Goal: Information Seeking & Learning: Learn about a topic

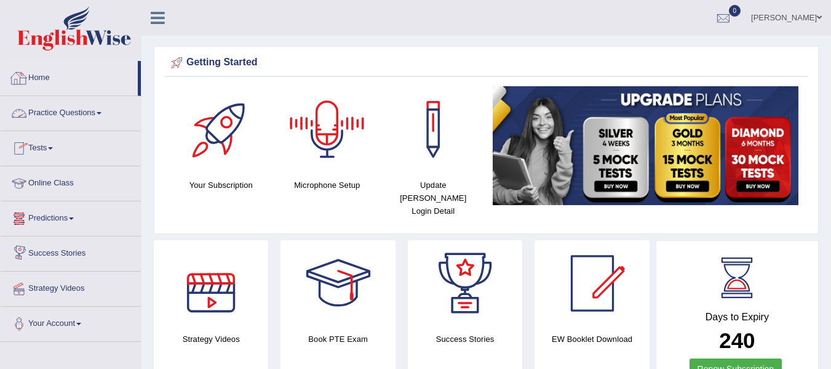
click at [61, 135] on link "Tests" at bounding box center [71, 146] width 140 height 31
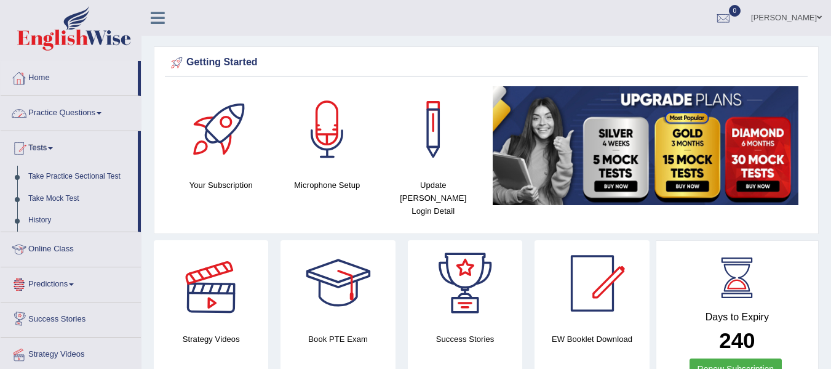
click at [61, 113] on link "Practice Questions" at bounding box center [71, 111] width 140 height 31
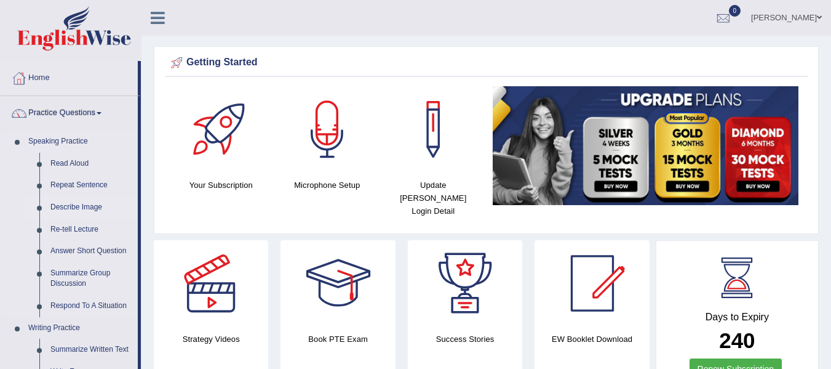
click at [78, 204] on link "Describe Image" at bounding box center [91, 207] width 93 height 22
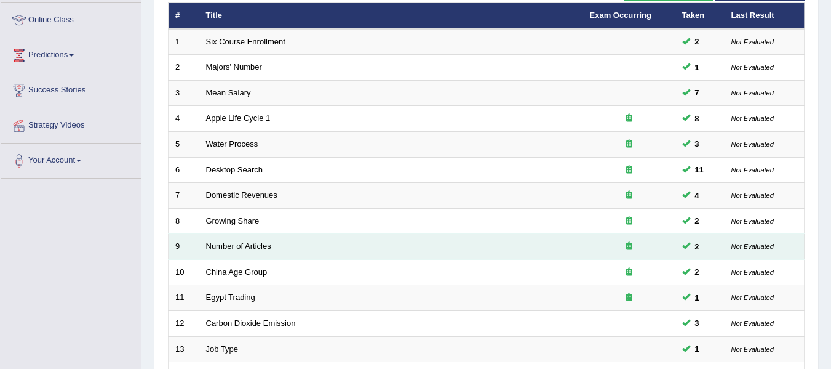
scroll to position [185, 0]
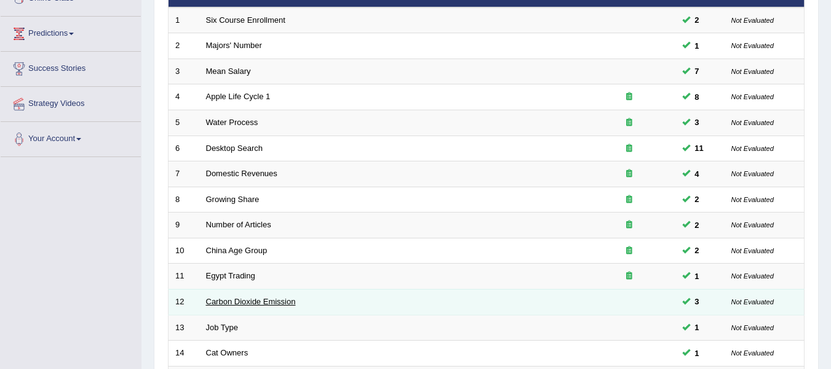
click at [252, 301] on link "Carbon Dioxide Emission" at bounding box center [251, 301] width 90 height 9
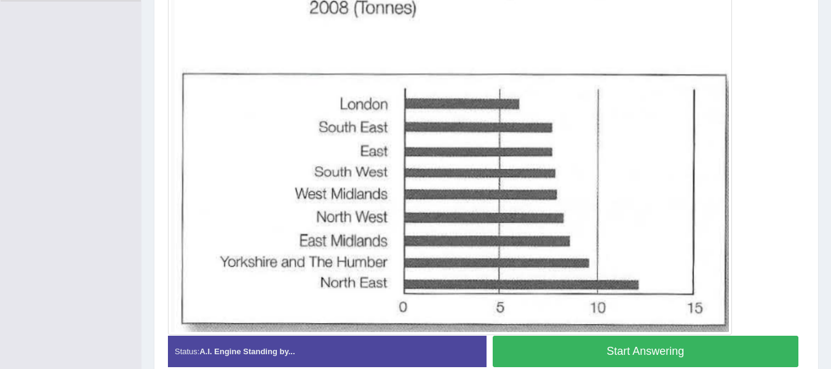
scroll to position [340, 0]
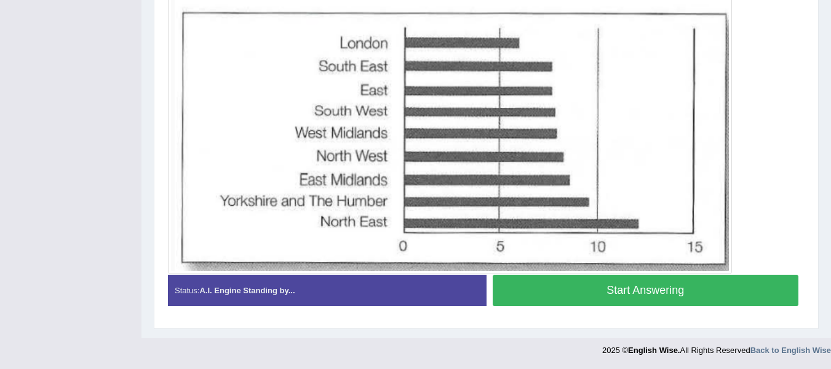
click at [596, 298] on button "Start Answering" at bounding box center [646, 289] width 306 height 31
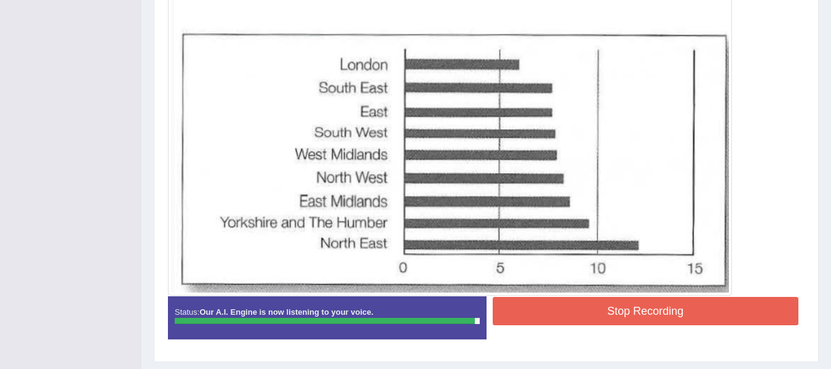
scroll to position [392, 0]
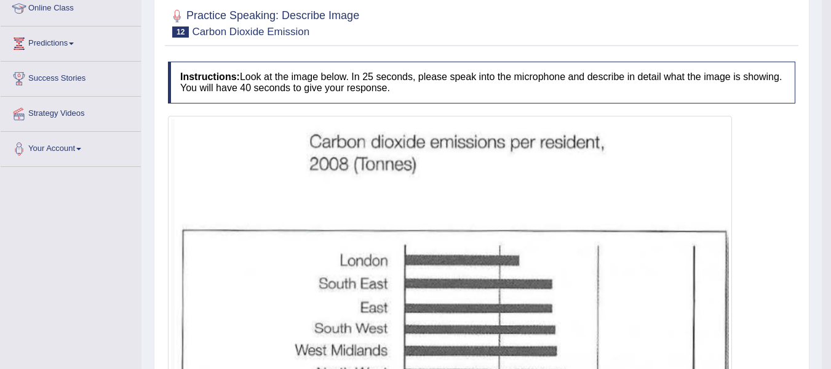
scroll to position [146, 0]
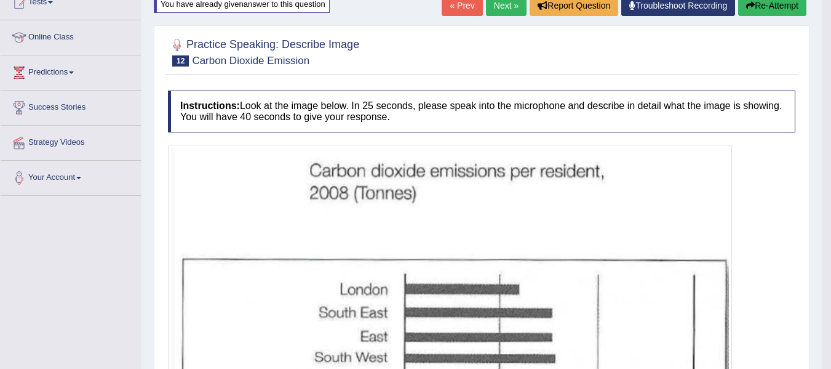
click at [772, 8] on button "Re-Attempt" at bounding box center [772, 5] width 68 height 21
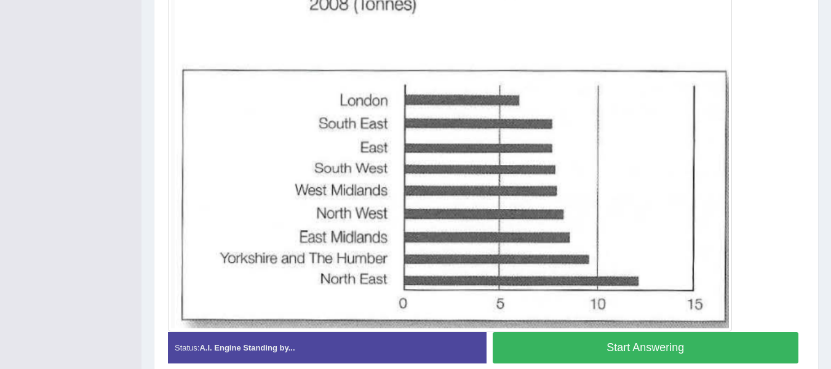
scroll to position [401, 0]
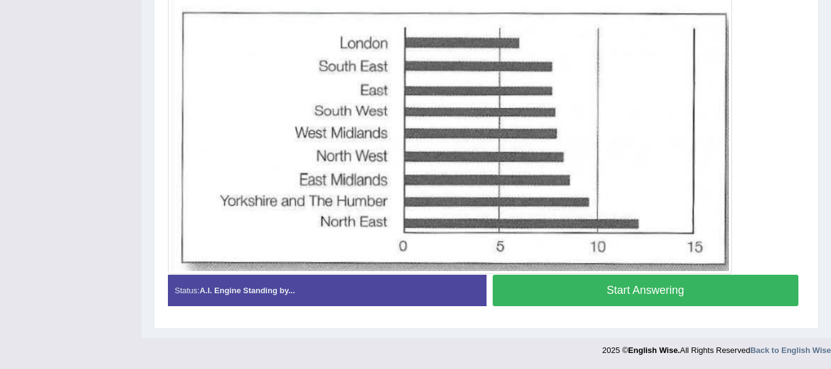
click at [593, 290] on button "Start Answering" at bounding box center [646, 289] width 306 height 31
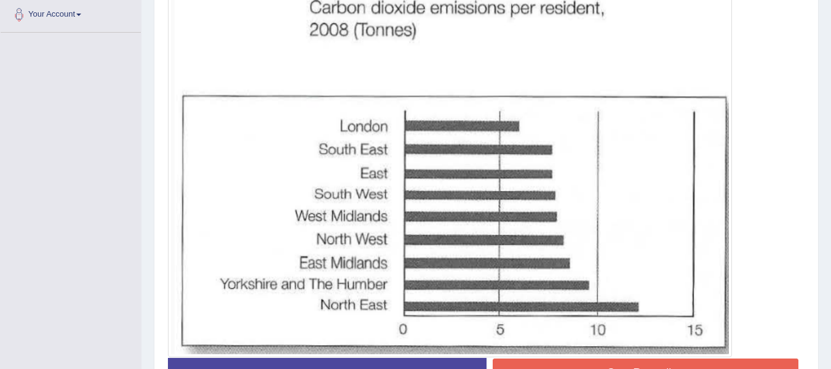
scroll to position [330, 0]
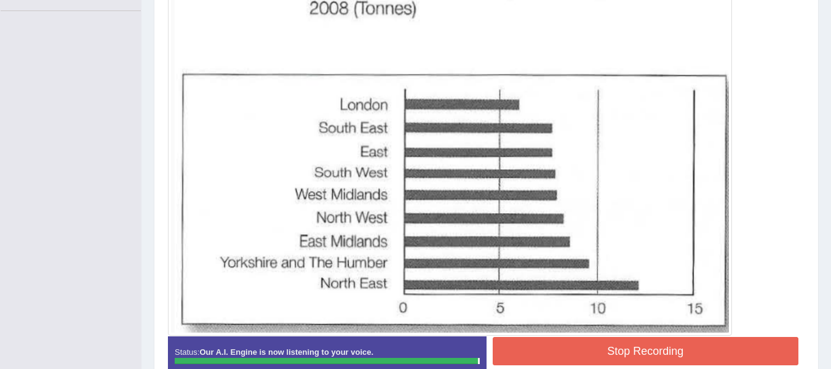
click at [585, 340] on button "Stop Recording" at bounding box center [646, 351] width 306 height 28
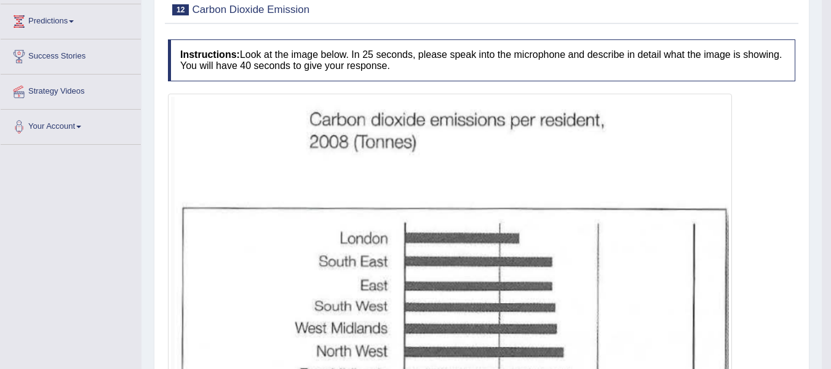
scroll to position [146, 0]
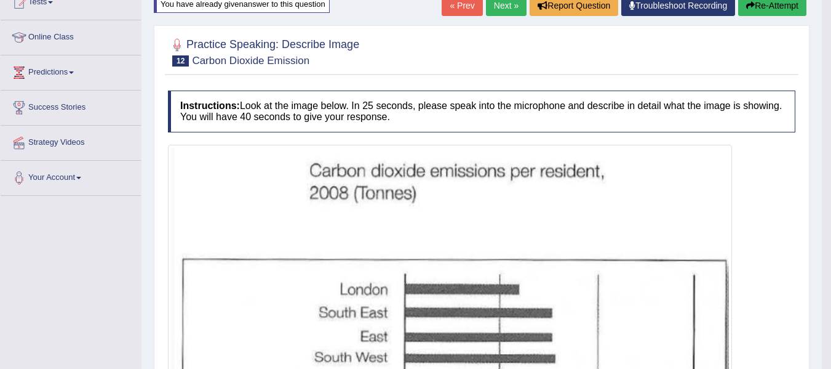
click at [776, 4] on button "Re-Attempt" at bounding box center [772, 5] width 68 height 21
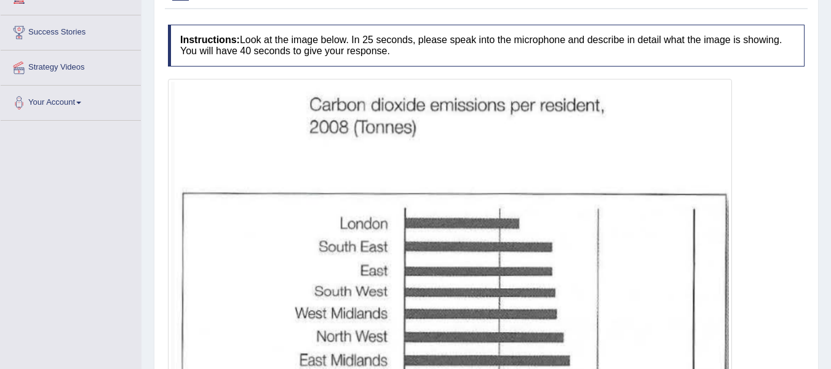
scroll to position [221, 0]
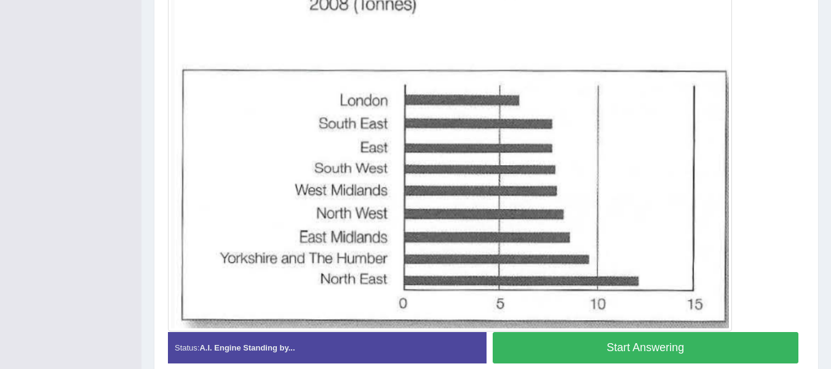
click at [740, 345] on button "Start Answering" at bounding box center [646, 347] width 306 height 31
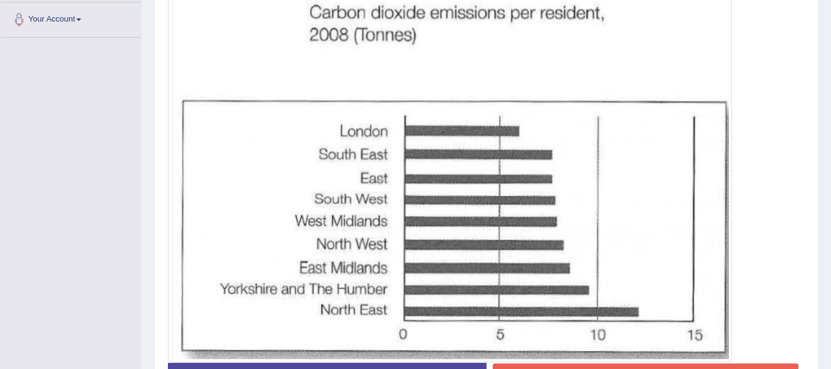
scroll to position [335, 0]
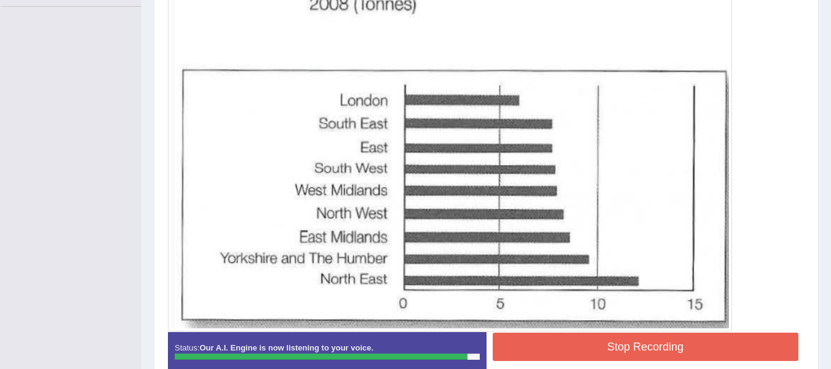
click at [755, 343] on button "Stop Recording" at bounding box center [646, 346] width 306 height 28
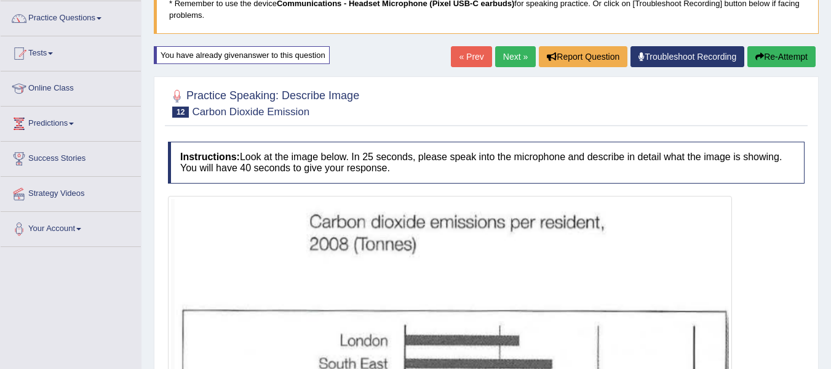
scroll to position [34, 0]
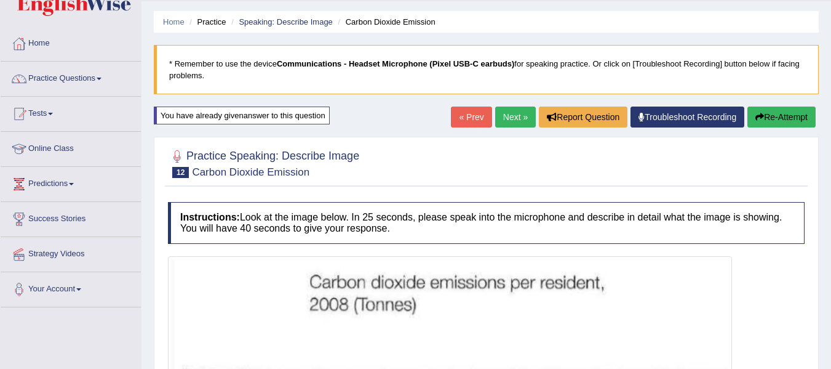
click at [784, 110] on button "Re-Attempt" at bounding box center [782, 116] width 68 height 21
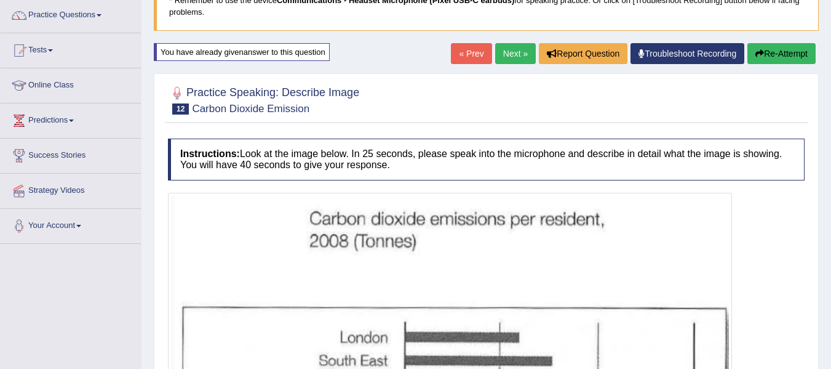
scroll to position [210, 0]
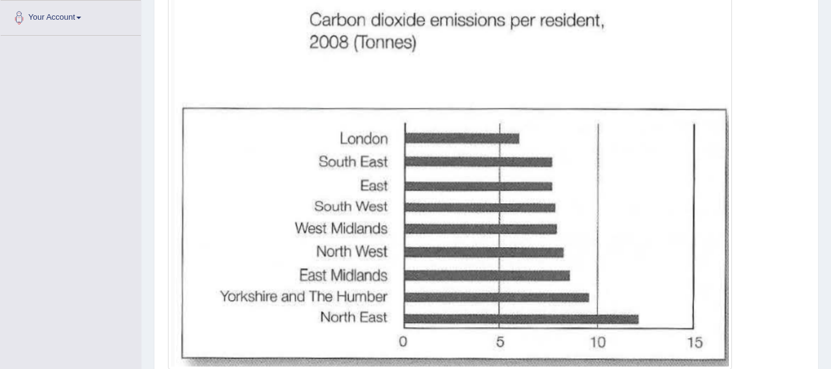
scroll to position [401, 0]
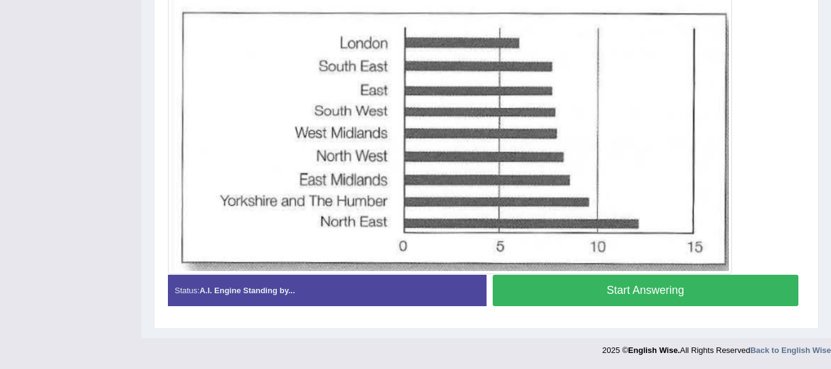
click at [688, 282] on button "Start Answering" at bounding box center [646, 289] width 306 height 31
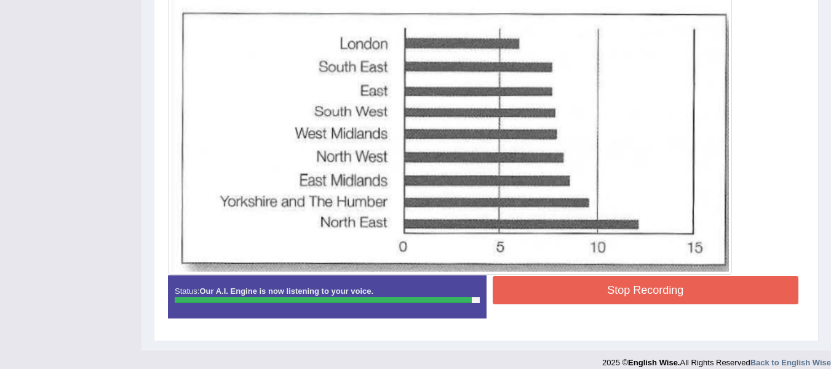
scroll to position [392, 0]
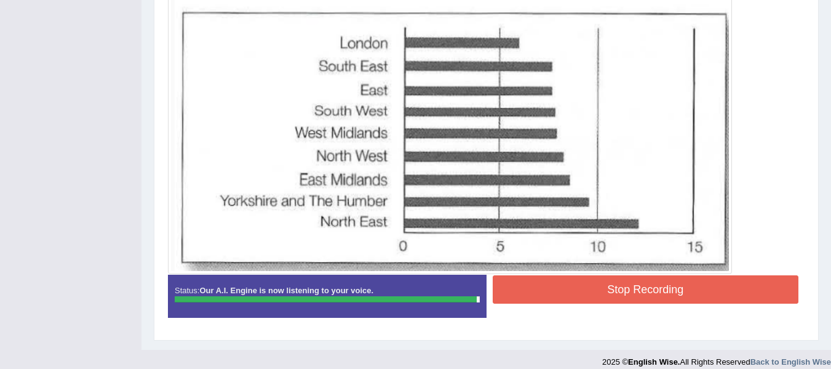
click at [683, 287] on button "Stop Recording" at bounding box center [646, 289] width 306 height 28
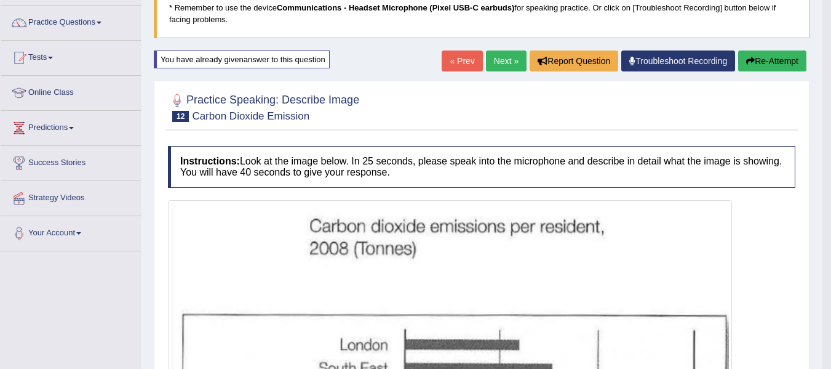
scroll to position [84, 0]
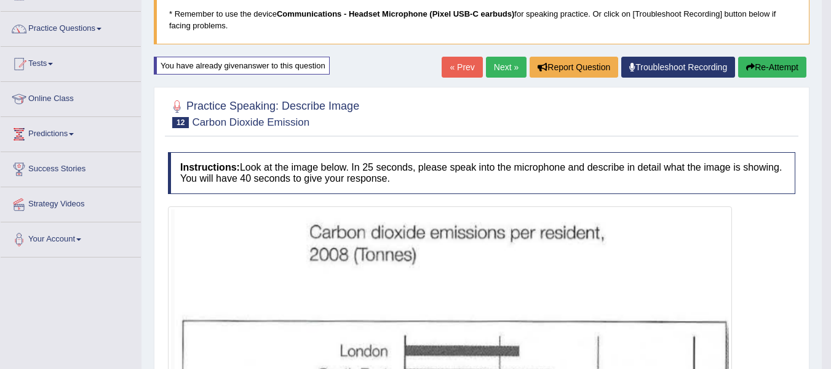
click at [777, 69] on button "Re-Attempt" at bounding box center [772, 67] width 68 height 21
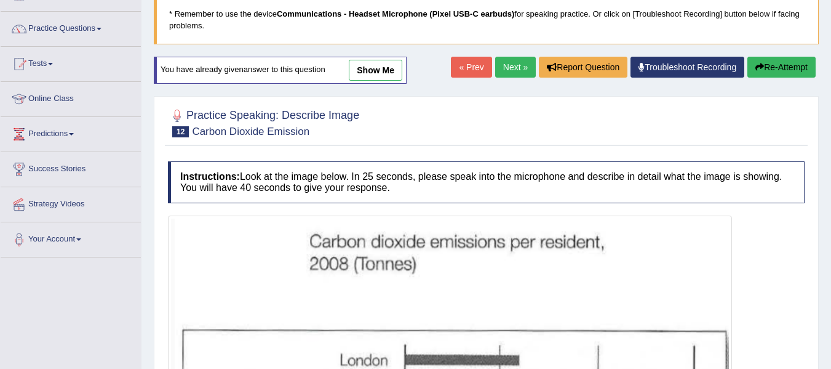
scroll to position [84, 0]
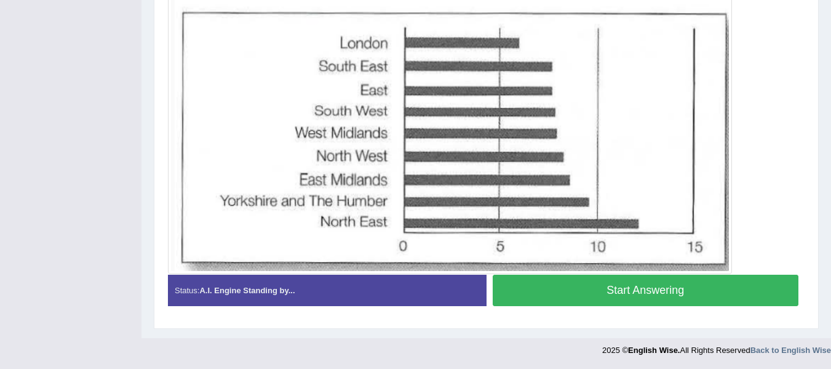
click at [736, 304] on button "Start Answering" at bounding box center [646, 289] width 306 height 31
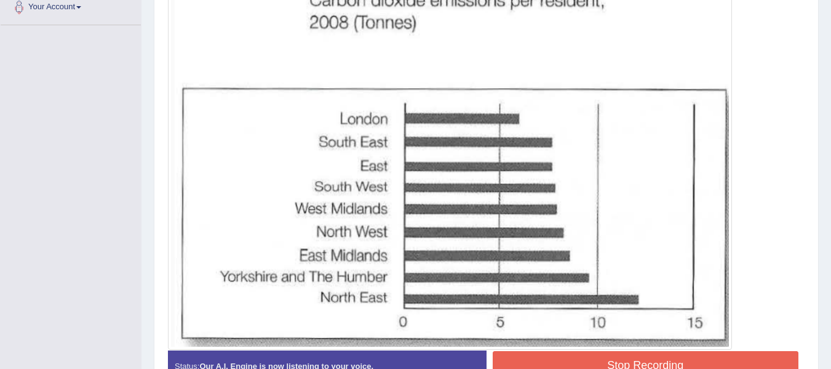
scroll to position [330, 0]
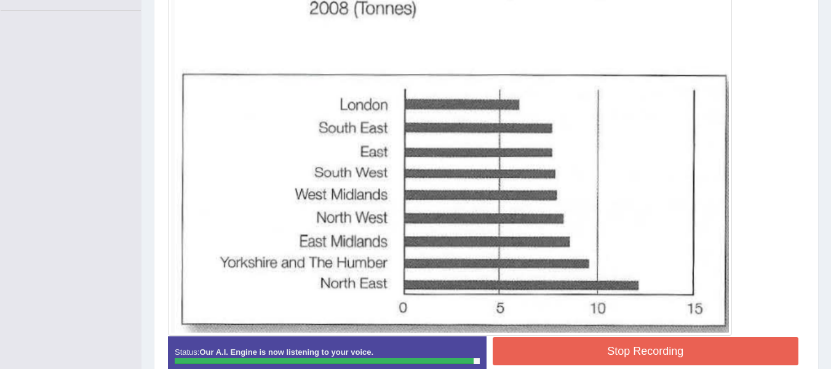
click at [759, 350] on button "Stop Recording" at bounding box center [646, 351] width 306 height 28
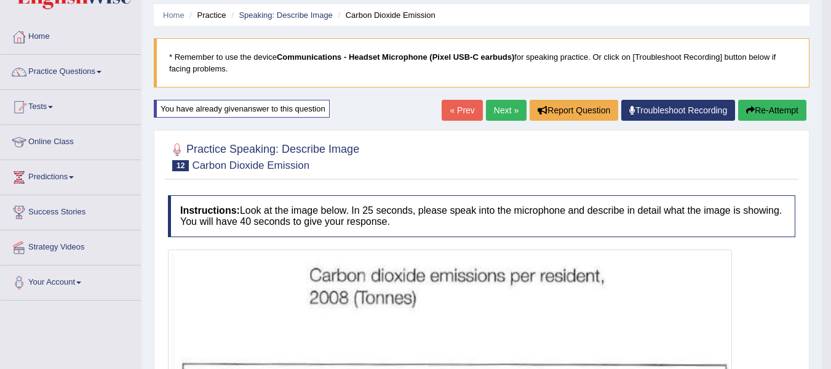
scroll to position [0, 0]
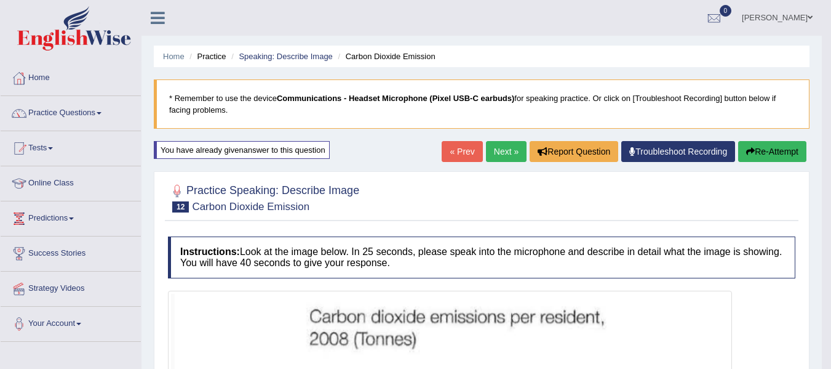
click at [779, 150] on button "Re-Attempt" at bounding box center [772, 151] width 68 height 21
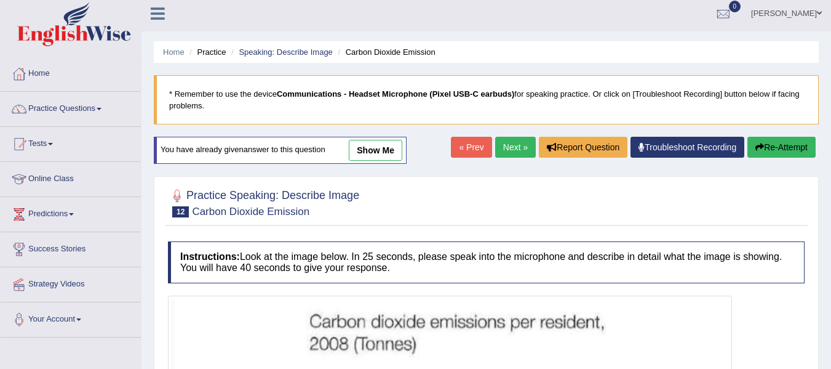
scroll to position [23, 0]
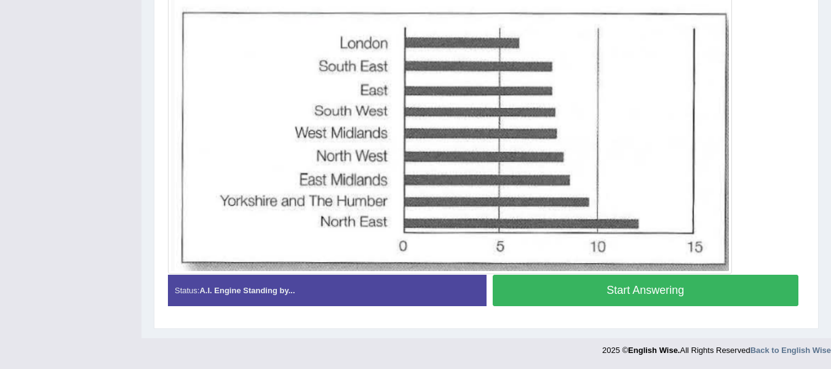
click at [717, 297] on button "Start Answering" at bounding box center [646, 289] width 306 height 31
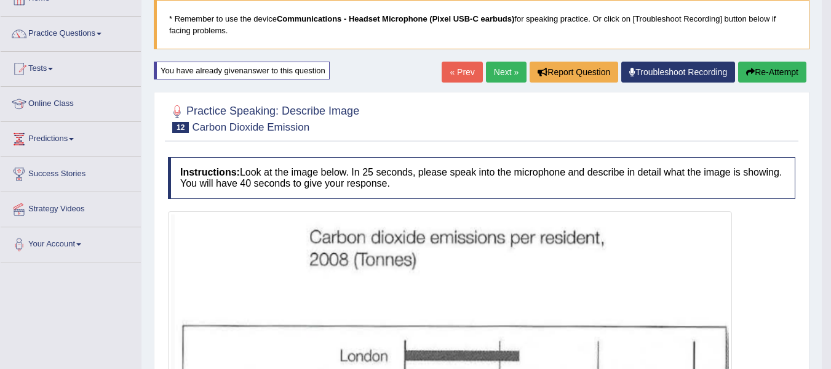
scroll to position [84, 0]
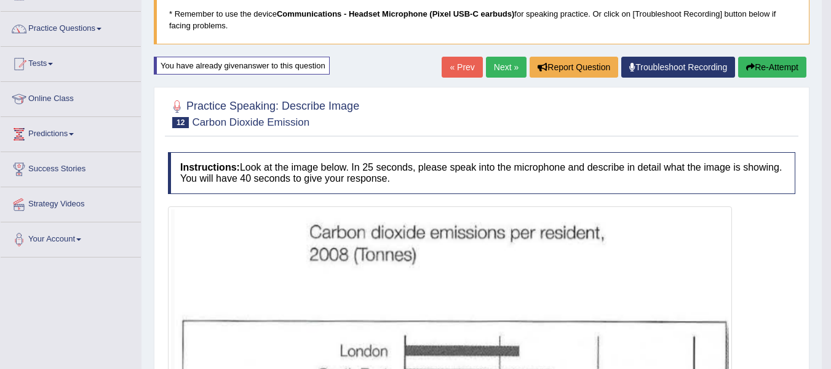
click at [767, 62] on button "Re-Attempt" at bounding box center [772, 67] width 68 height 21
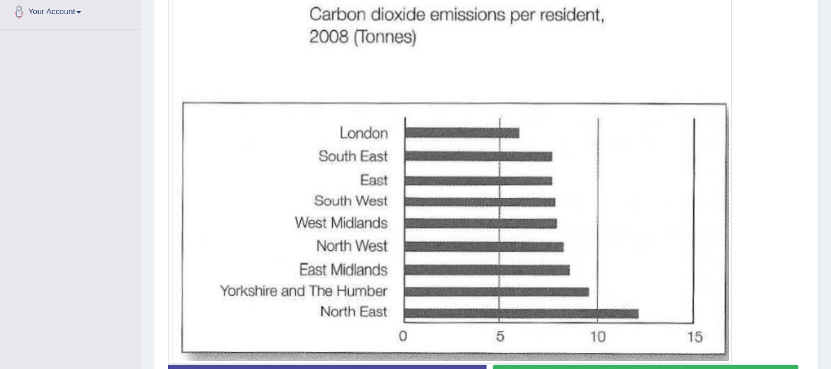
scroll to position [330, 0]
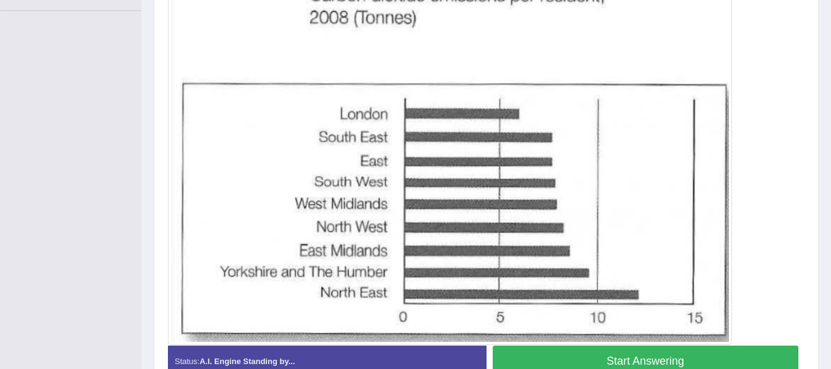
click at [649, 360] on button "Start Answering" at bounding box center [646, 360] width 306 height 31
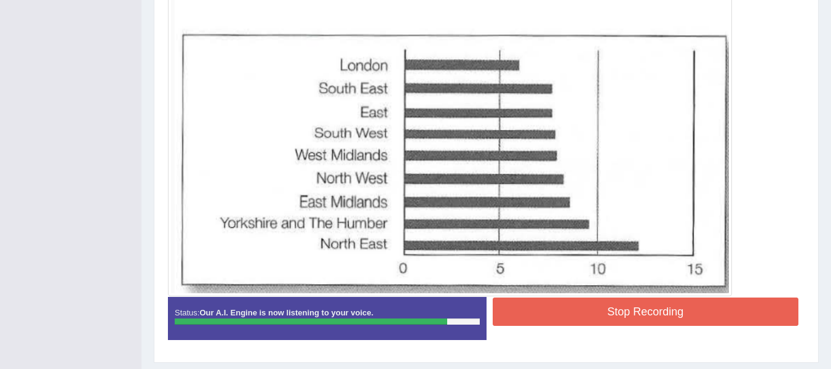
scroll to position [392, 0]
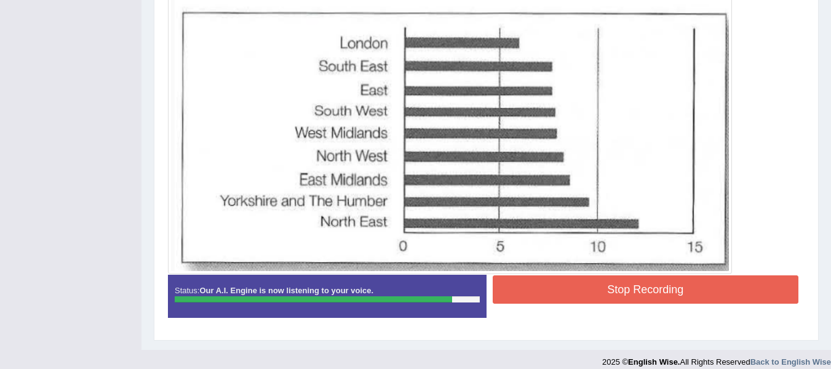
click at [714, 297] on button "Stop Recording" at bounding box center [646, 289] width 306 height 28
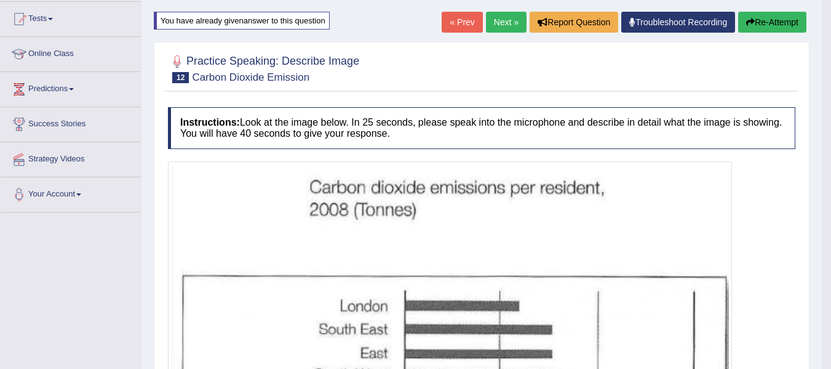
scroll to position [23, 0]
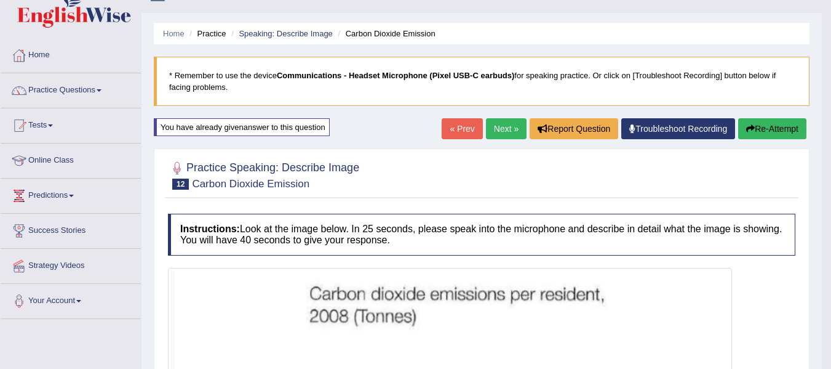
click at [501, 130] on link "Next »" at bounding box center [506, 128] width 41 height 21
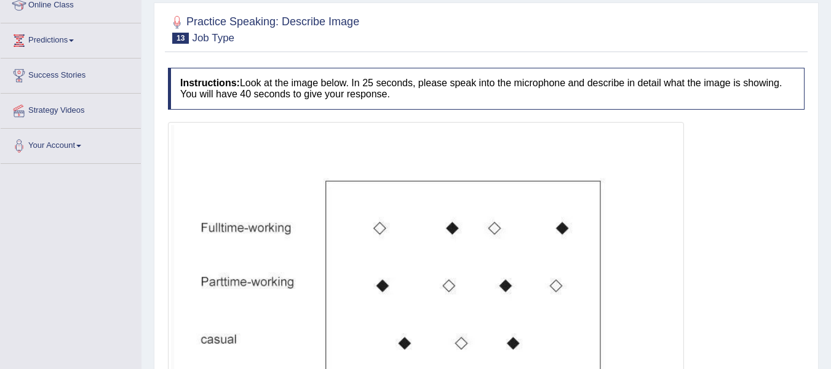
scroll to position [123, 0]
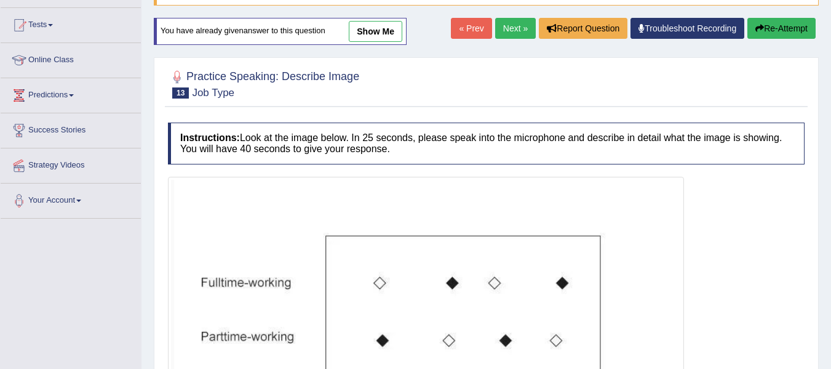
click at [503, 29] on link "Next »" at bounding box center [515, 28] width 41 height 21
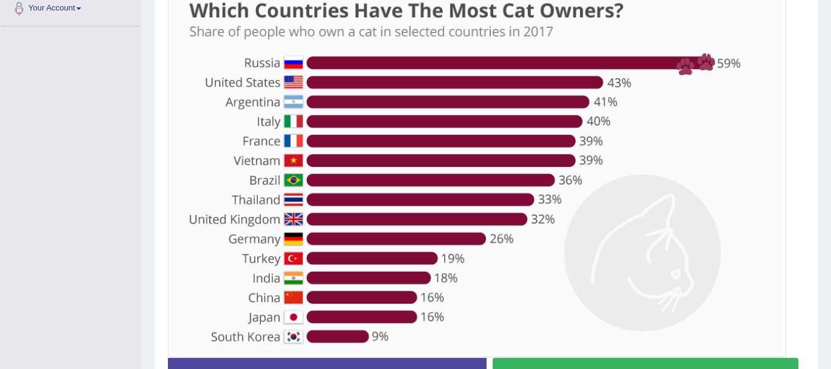
scroll to position [337, 0]
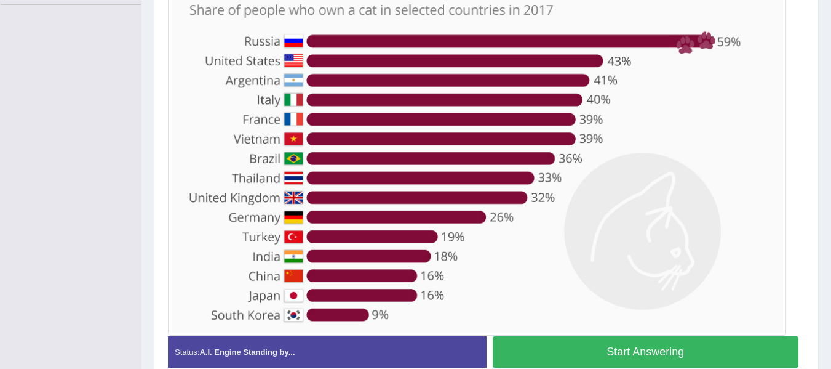
click at [535, 340] on button "Start Answering" at bounding box center [646, 351] width 306 height 31
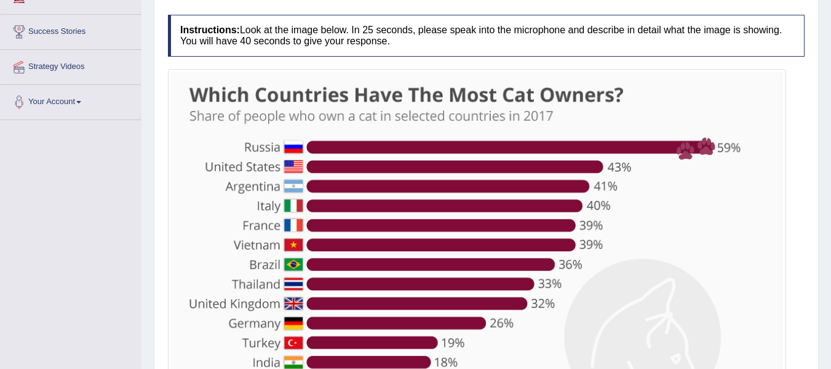
scroll to position [152, 0]
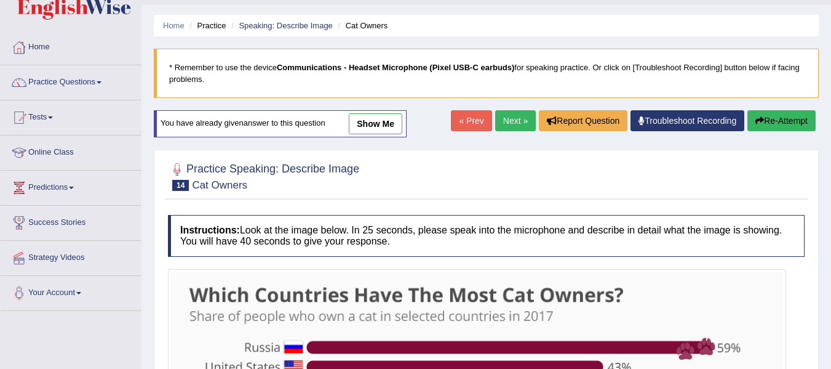
scroll to position [29, 0]
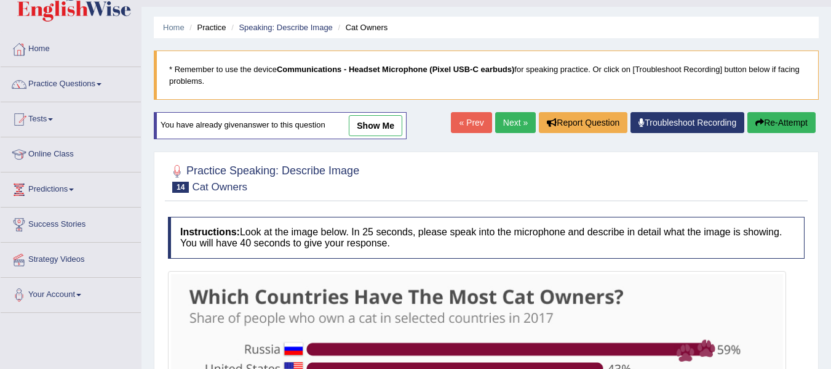
click at [783, 119] on button "Re-Attempt" at bounding box center [782, 122] width 68 height 21
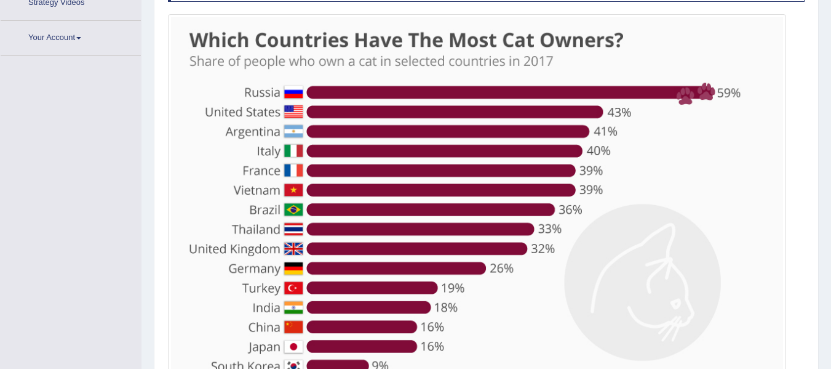
scroll to position [289, 0]
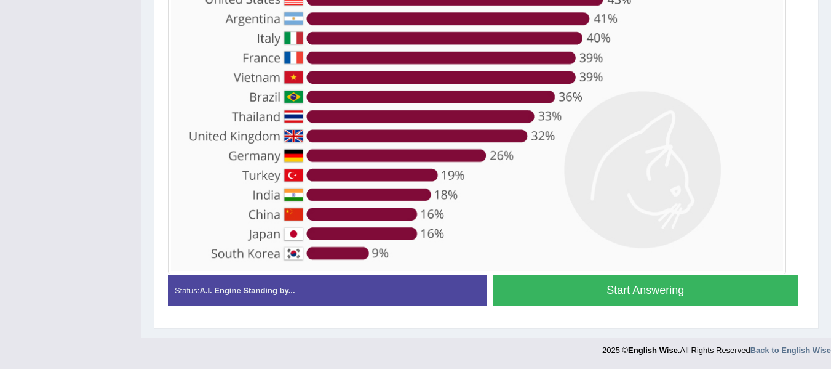
click at [625, 285] on button "Start Answering" at bounding box center [646, 289] width 306 height 31
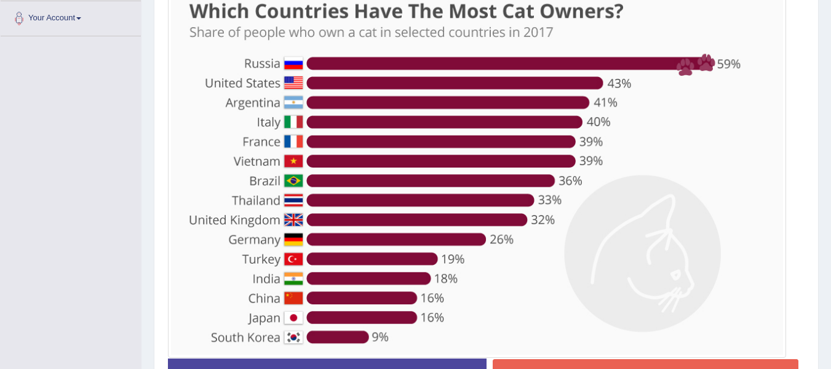
scroll to position [327, 0]
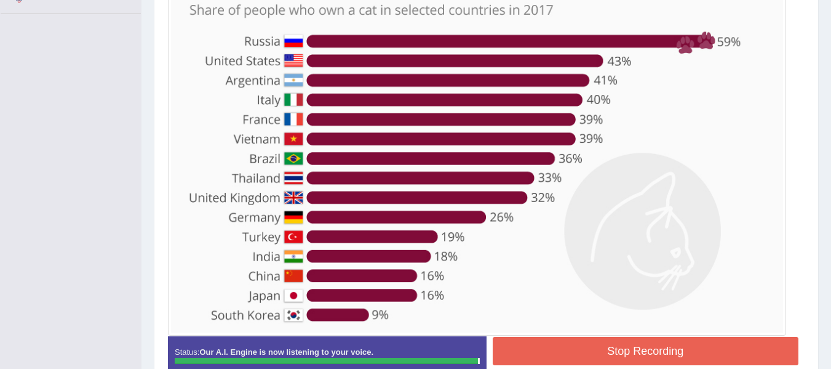
click at [600, 348] on button "Stop Recording" at bounding box center [646, 351] width 306 height 28
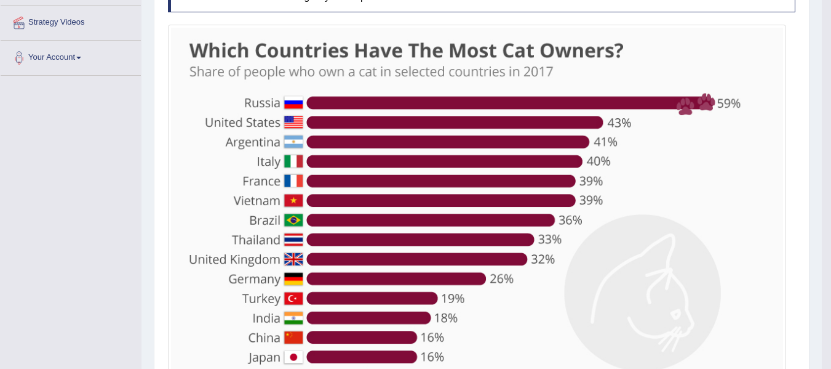
scroll to position [143, 0]
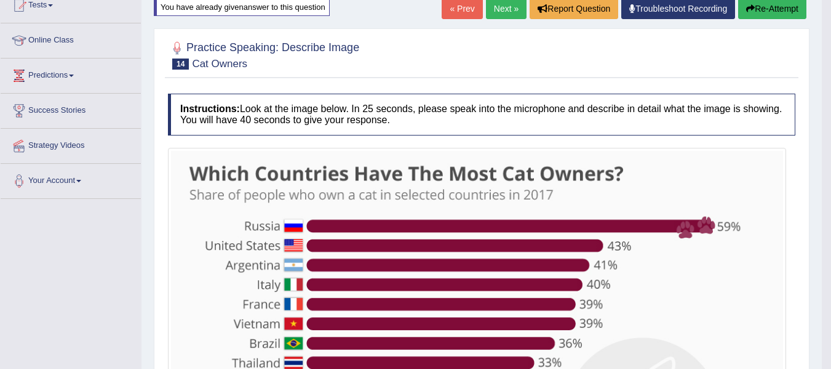
click at [752, 12] on icon "button" at bounding box center [750, 8] width 9 height 9
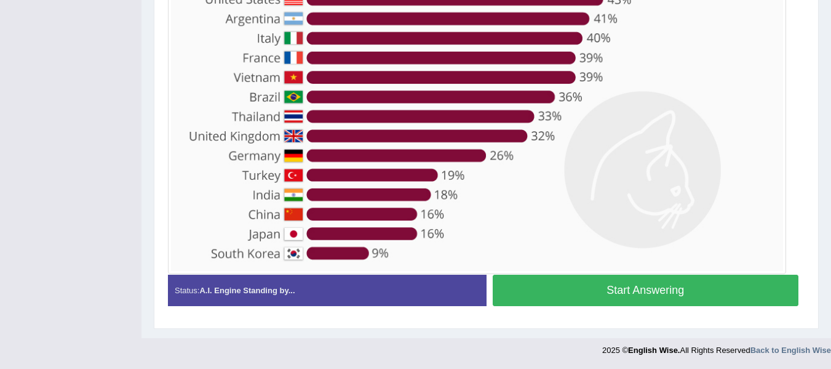
click at [648, 296] on button "Start Answering" at bounding box center [646, 289] width 306 height 31
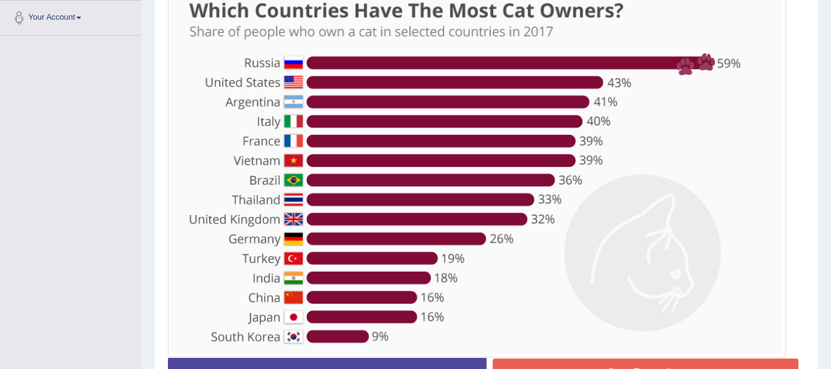
scroll to position [327, 0]
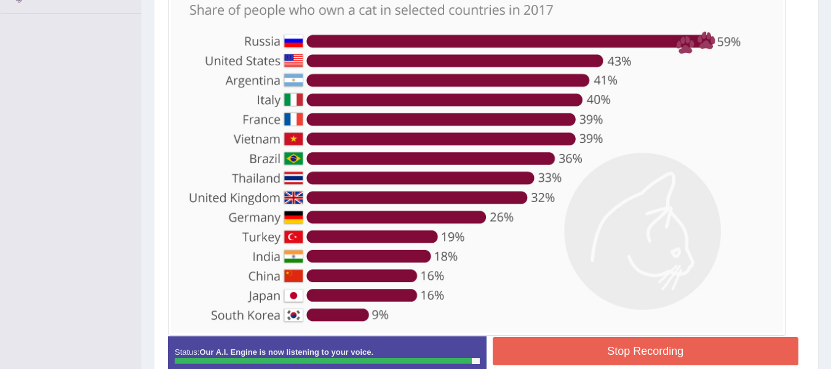
click at [594, 346] on button "Stop Recording" at bounding box center [646, 351] width 306 height 28
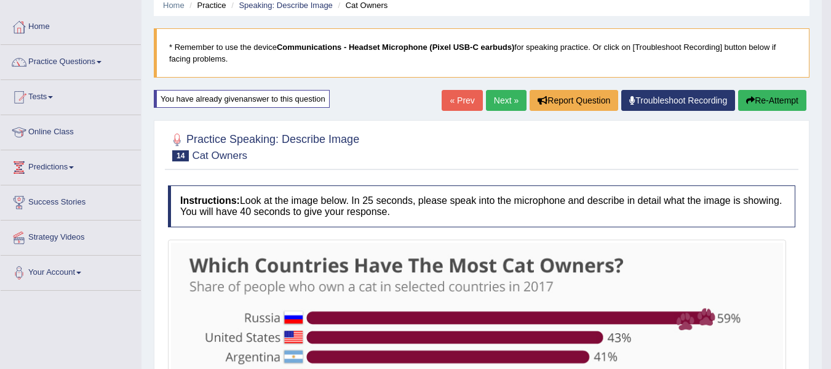
scroll to position [20, 0]
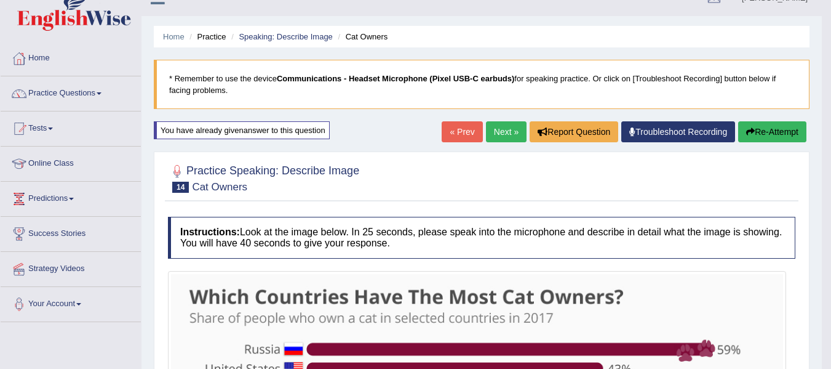
click at [495, 124] on link "Next »" at bounding box center [506, 131] width 41 height 21
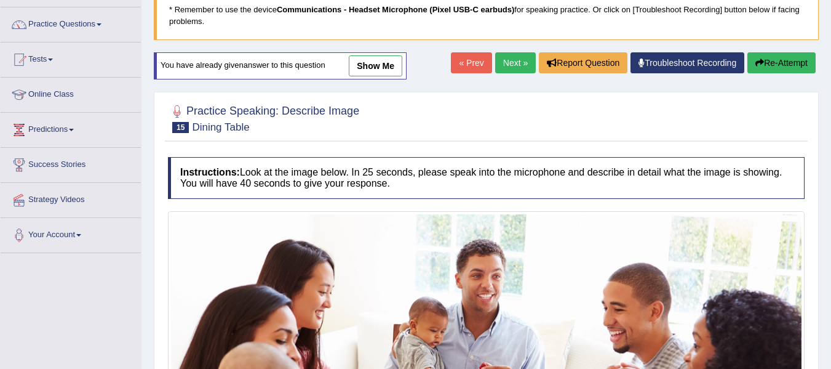
scroll to position [55, 0]
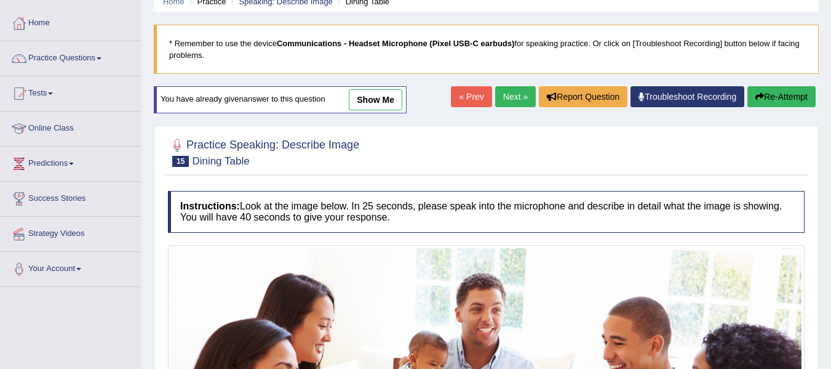
click at [525, 92] on link "Next »" at bounding box center [515, 96] width 41 height 21
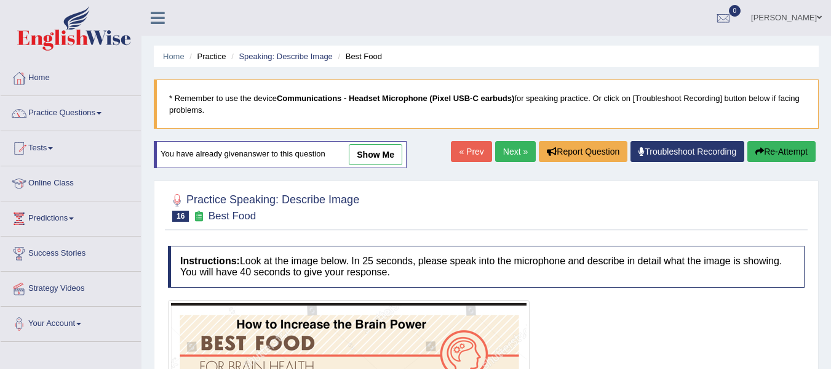
click at [510, 148] on link "Next »" at bounding box center [515, 151] width 41 height 21
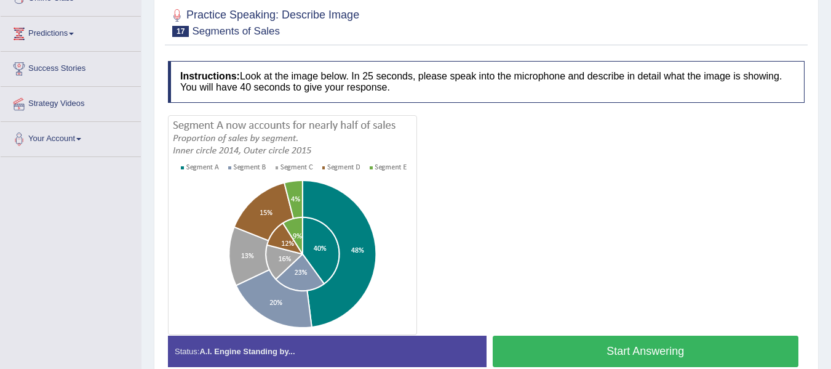
scroll to position [123, 0]
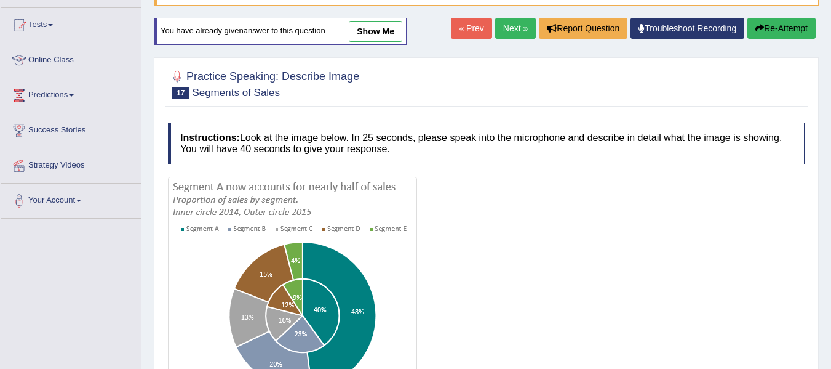
click at [498, 36] on link "Next »" at bounding box center [515, 28] width 41 height 21
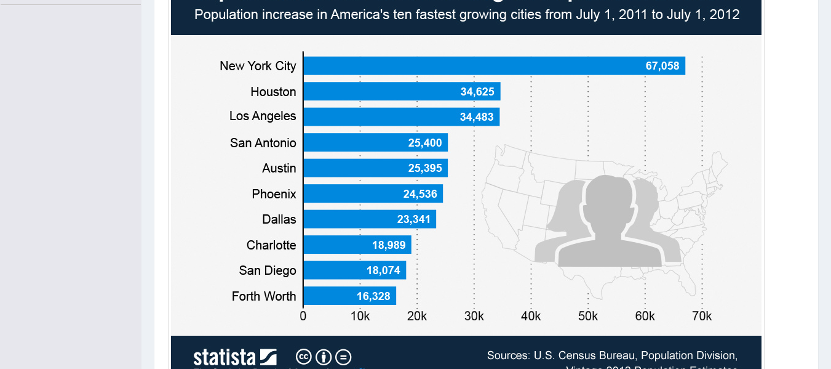
scroll to position [391, 0]
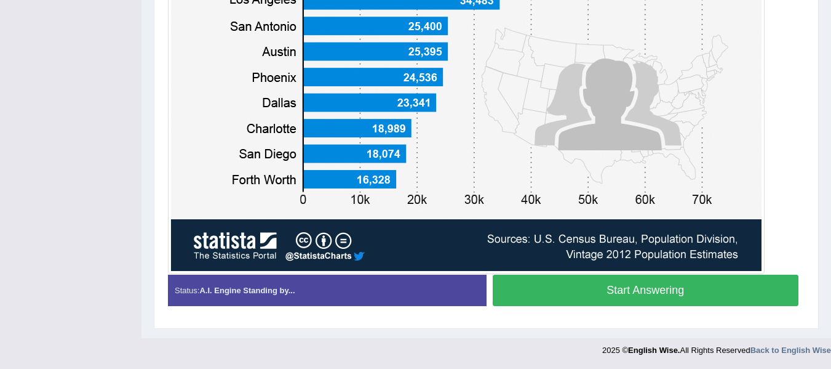
click at [585, 298] on button "Start Answering" at bounding box center [646, 289] width 306 height 31
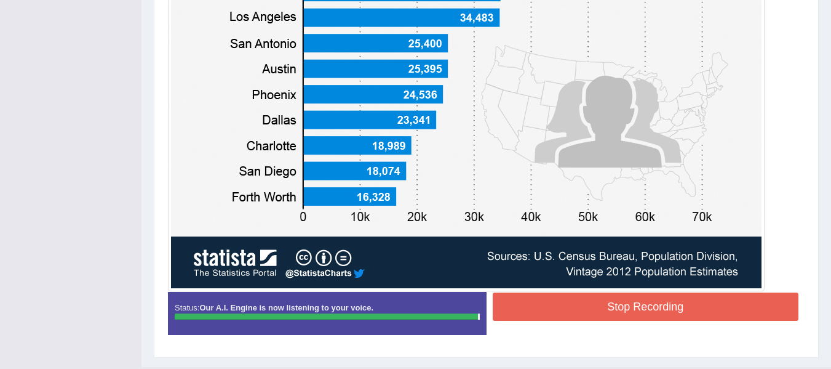
scroll to position [455, 0]
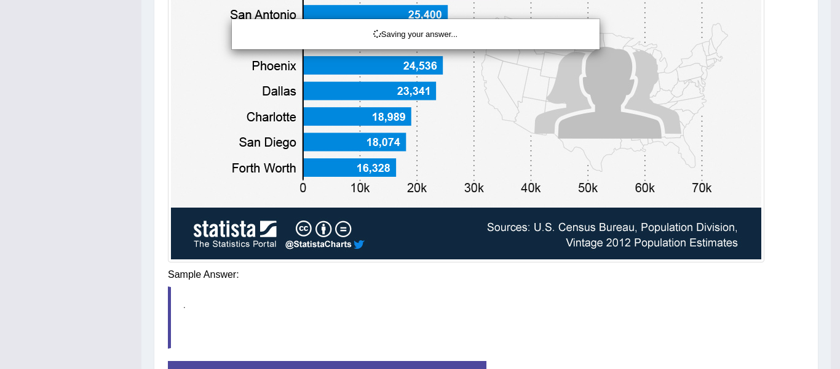
click at [538, 266] on div "Saving your answer..." at bounding box center [420, 184] width 840 height 369
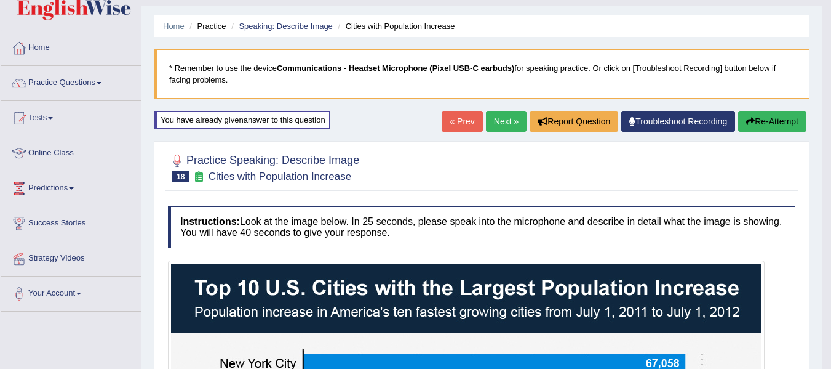
scroll to position [25, 0]
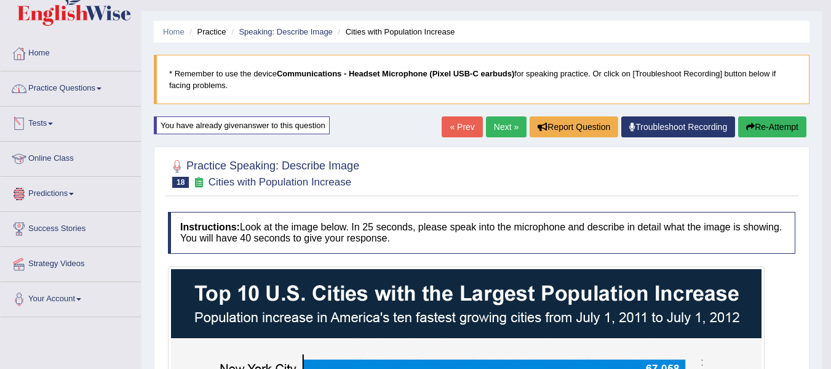
click at [47, 95] on link "Practice Questions" at bounding box center [71, 86] width 140 height 31
